Goal: Task Accomplishment & Management: Manage account settings

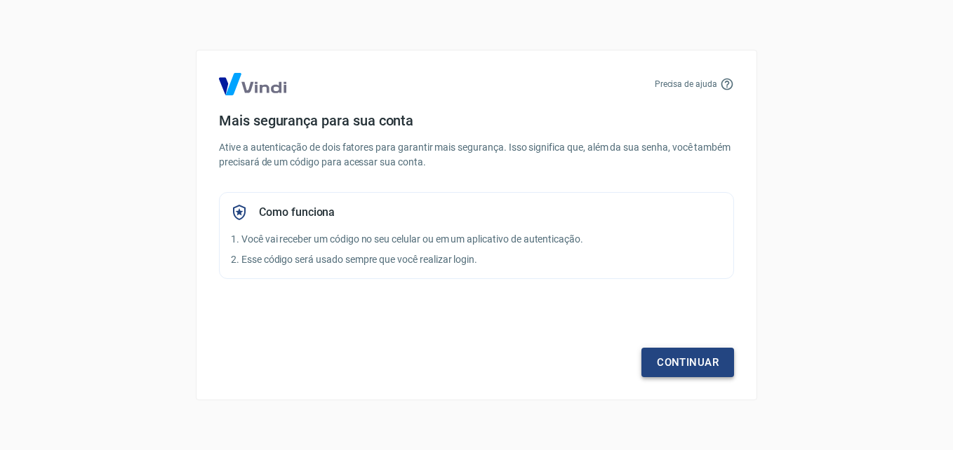
click at [689, 361] on link "Continuar" at bounding box center [687, 362] width 93 height 29
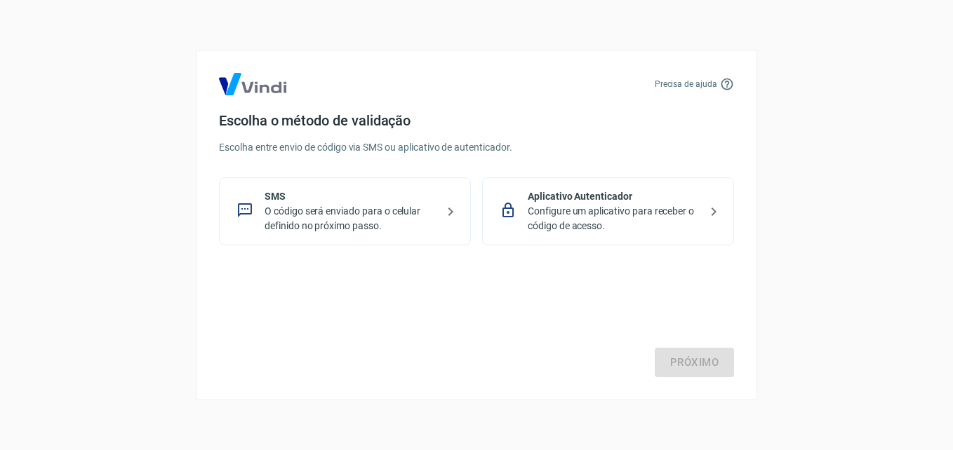
click at [392, 213] on p "O código será enviado para o celular definido no próximo passo." at bounding box center [350, 218] width 172 height 29
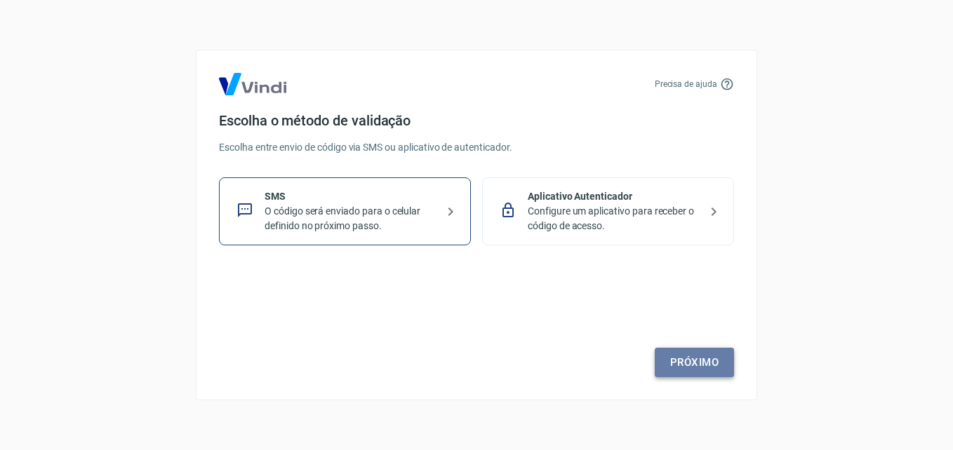
click at [697, 355] on link "Próximo" at bounding box center [693, 362] width 79 height 29
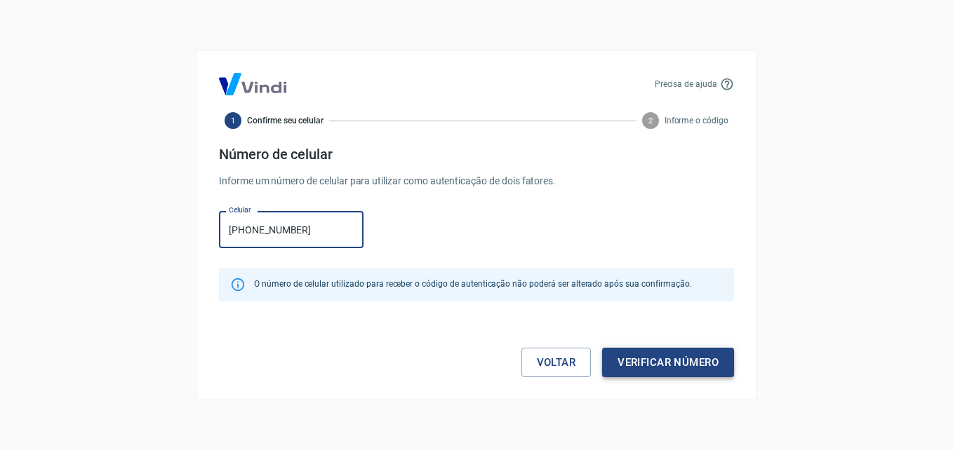
type input "[PHONE_NUMBER]"
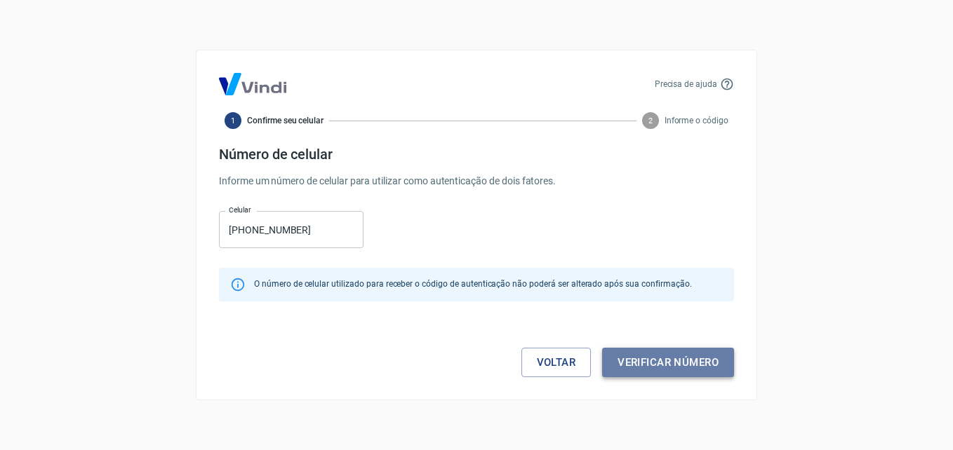
click at [686, 359] on button "Verificar número" at bounding box center [668, 362] width 132 height 29
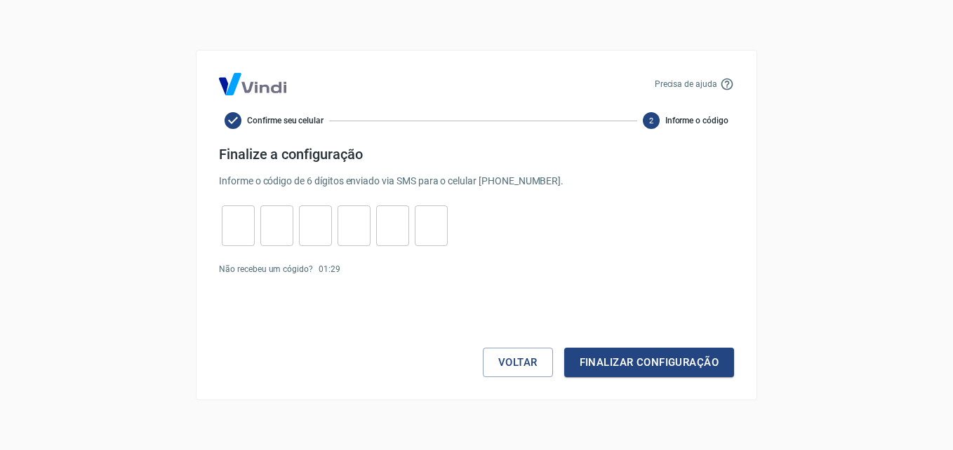
click at [239, 242] on div "​" at bounding box center [238, 226] width 33 height 41
type input "1"
type input "5"
type input "4"
type input "6"
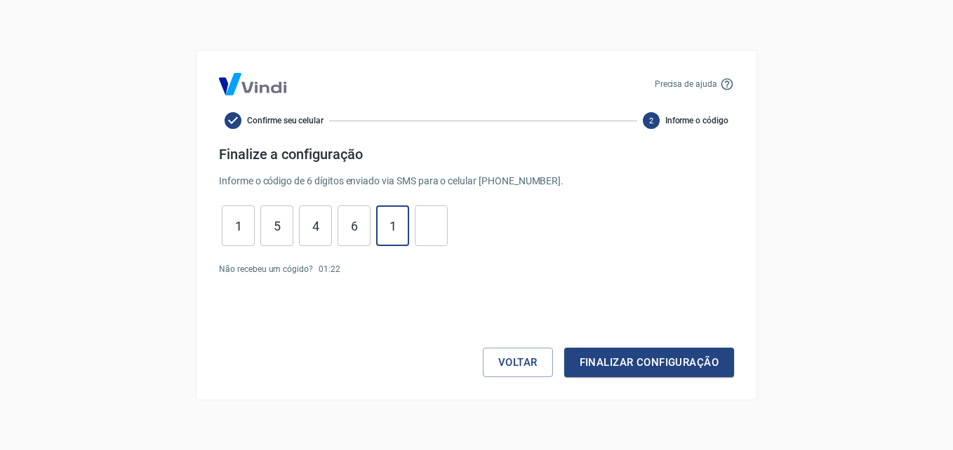
type input "1"
type input "7"
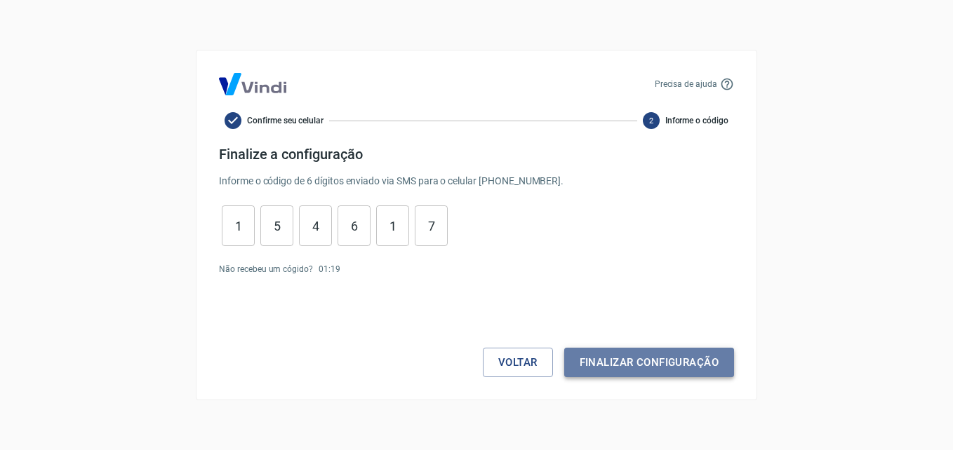
click at [674, 365] on button "Finalizar configuração" at bounding box center [649, 362] width 170 height 29
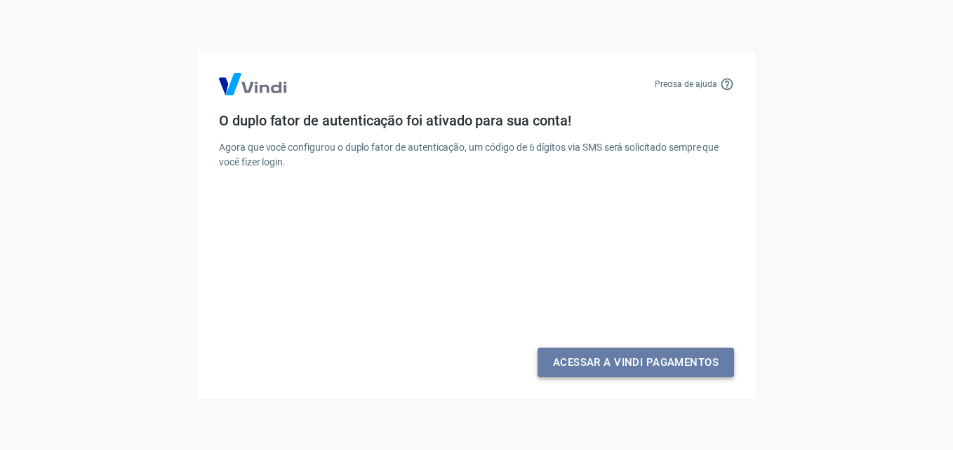
click at [674, 365] on link "Acessar a Vindi Pagamentos" at bounding box center [635, 362] width 196 height 29
